Goal: Task Accomplishment & Management: Complete application form

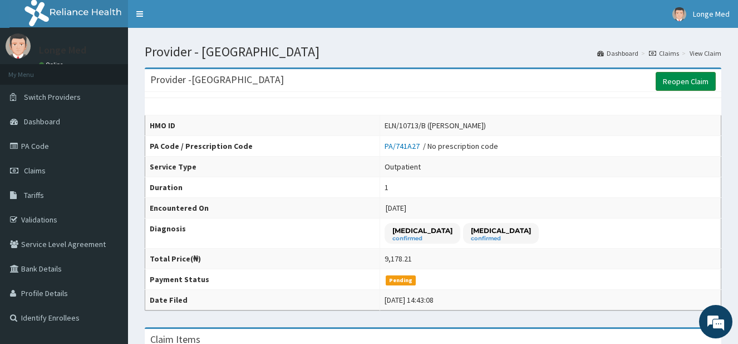
click at [697, 82] on link "Reopen Claim" at bounding box center [686, 81] width 60 height 19
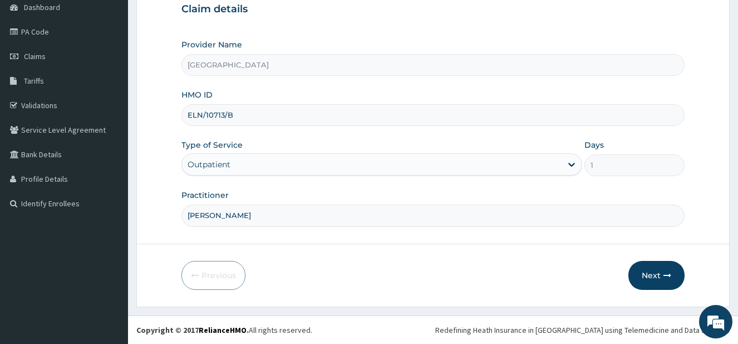
scroll to position [114, 0]
click at [660, 275] on button "Next" at bounding box center [657, 275] width 56 height 29
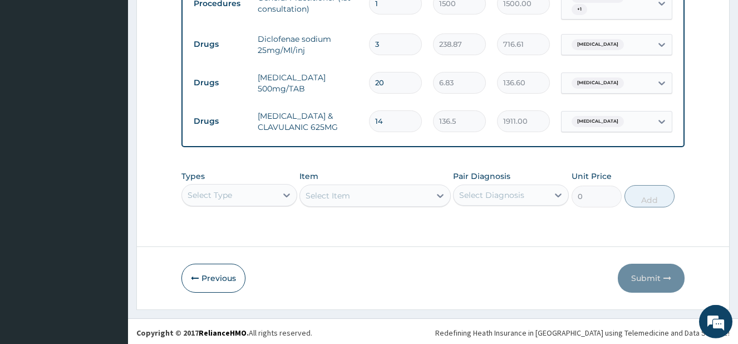
scroll to position [585, 0]
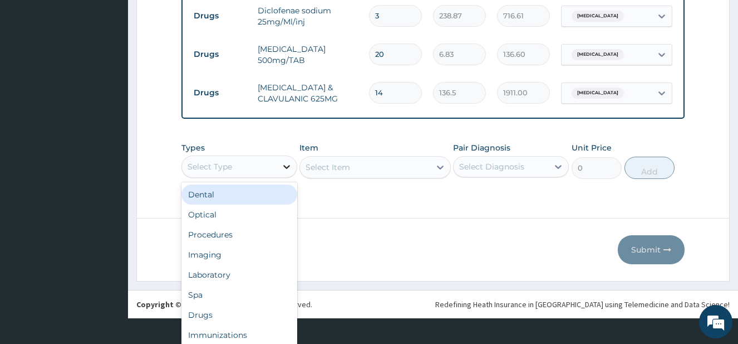
click at [284, 178] on div "option Dental focused, 1 of 10. 10 results available. Use Up and Down to choose…" at bounding box center [240, 166] width 116 height 22
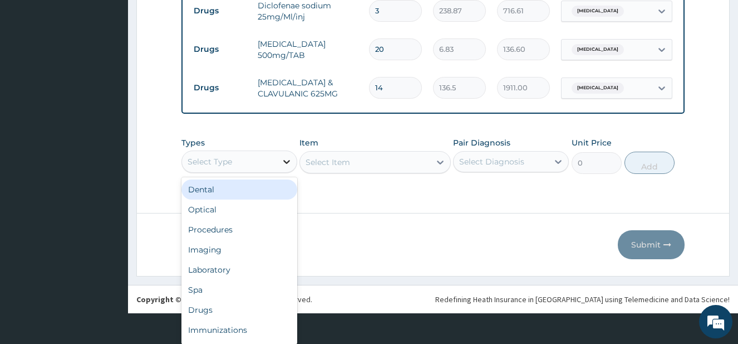
scroll to position [31, 0]
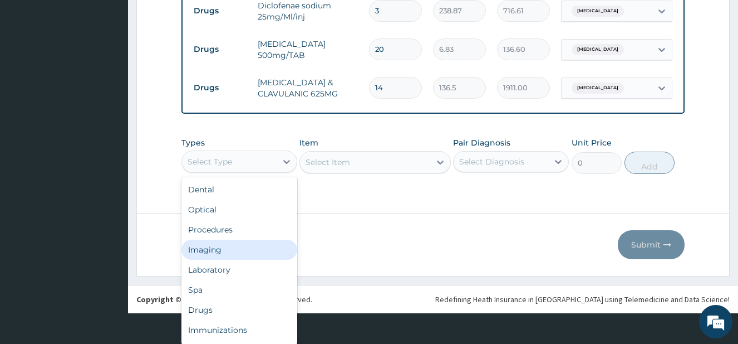
click at [246, 253] on div "Imaging" at bounding box center [240, 249] width 116 height 20
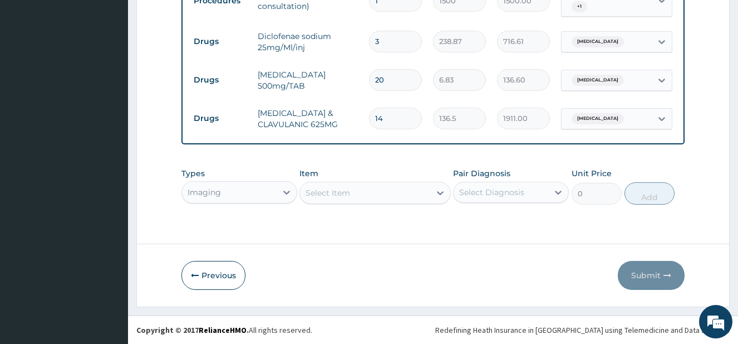
scroll to position [0, 0]
click at [327, 193] on div "Select Item" at bounding box center [375, 193] width 151 height 22
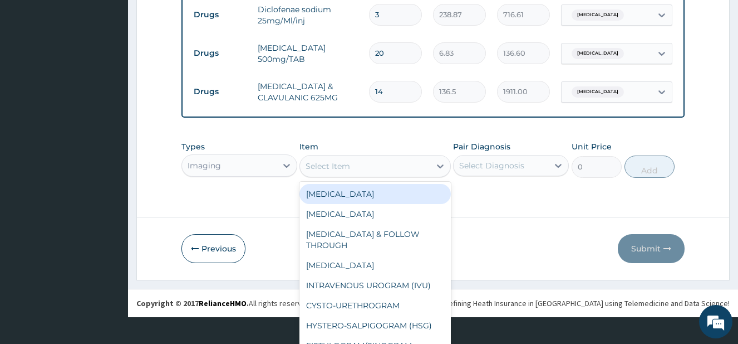
scroll to position [32, 0]
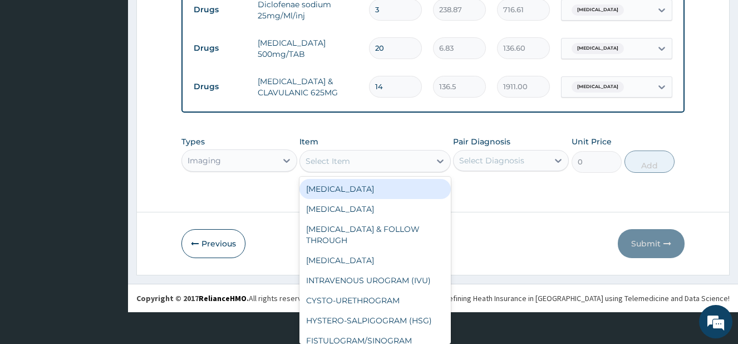
click at [379, 172] on div "option [MEDICAL_DATA] focused, 1 of 82. 82 results available. Use Up and Down t…" at bounding box center [375, 161] width 151 height 22
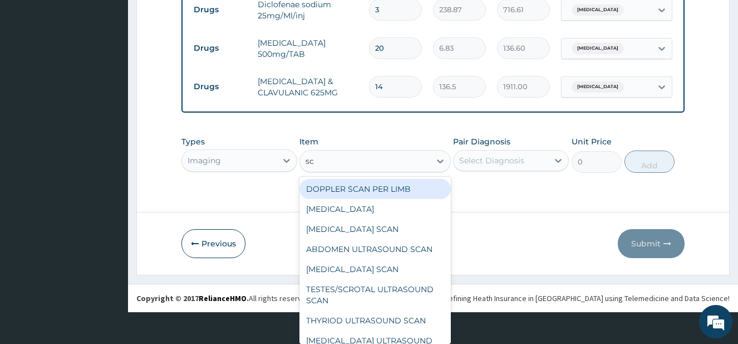
type input "scr"
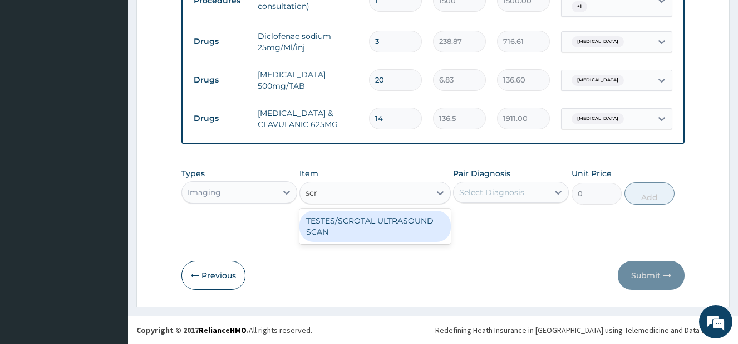
scroll to position [0, 0]
click at [401, 219] on div "TESTES/SCROTAL ULTRASOUND SCAN" at bounding box center [375, 225] width 151 height 31
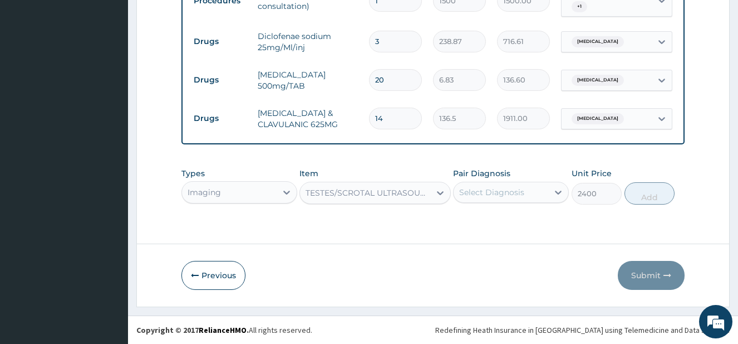
type input "2400"
